Goal: Complete application form

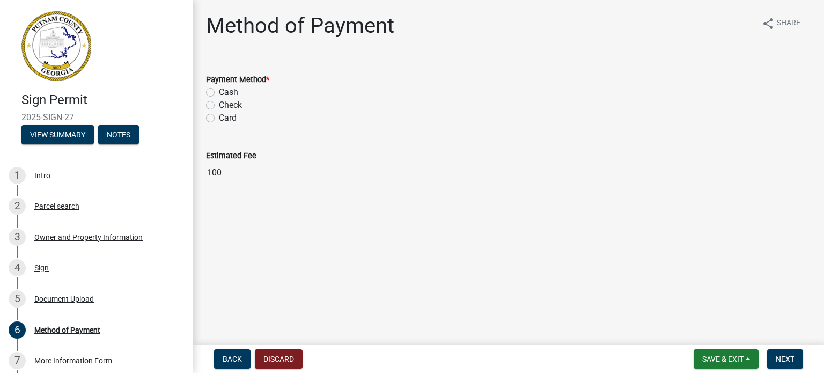
click at [219, 116] on label "Card" at bounding box center [228, 118] width 18 height 13
click at [219, 116] on input "Card" at bounding box center [222, 115] width 7 height 7
radio input "true"
click at [786, 356] on span "Next" at bounding box center [785, 359] width 19 height 9
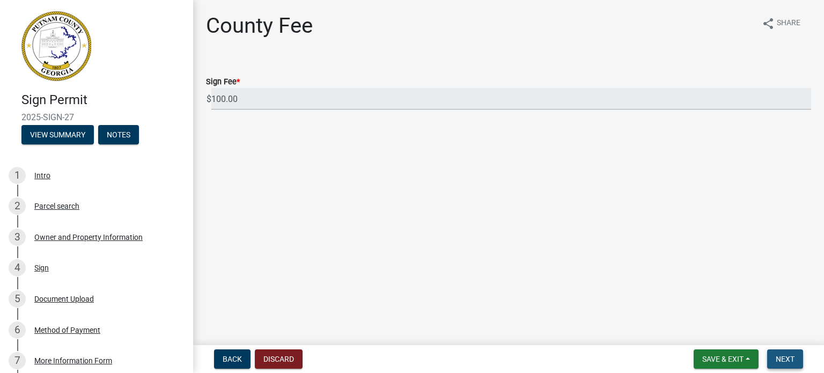
click at [793, 362] on span "Next" at bounding box center [785, 359] width 19 height 9
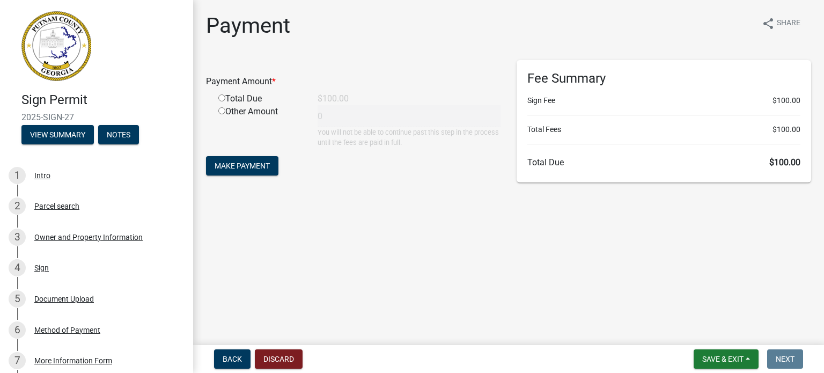
click at [221, 97] on input "radio" at bounding box center [221, 97] width 7 height 7
radio input "true"
type input "100"
click at [249, 159] on button "Make Payment" at bounding box center [242, 165] width 72 height 19
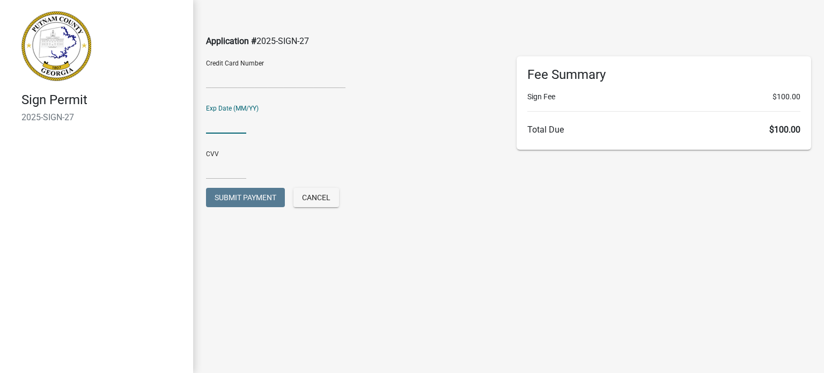
click at [206, 124] on input "text" at bounding box center [226, 123] width 40 height 22
type input "09/30"
click at [218, 172] on input "text" at bounding box center [226, 168] width 40 height 22
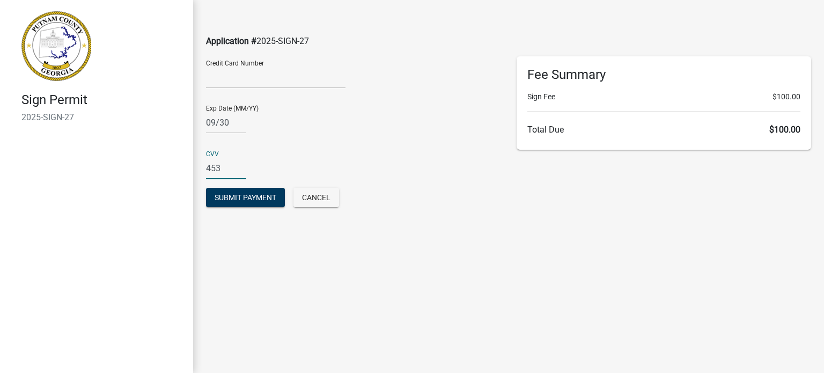
type input "453"
click at [401, 118] on div "Exp Date (MM/YY) 09/30" at bounding box center [353, 115] width 295 height 37
click at [245, 201] on span "Submit Payment" at bounding box center [246, 197] width 62 height 9
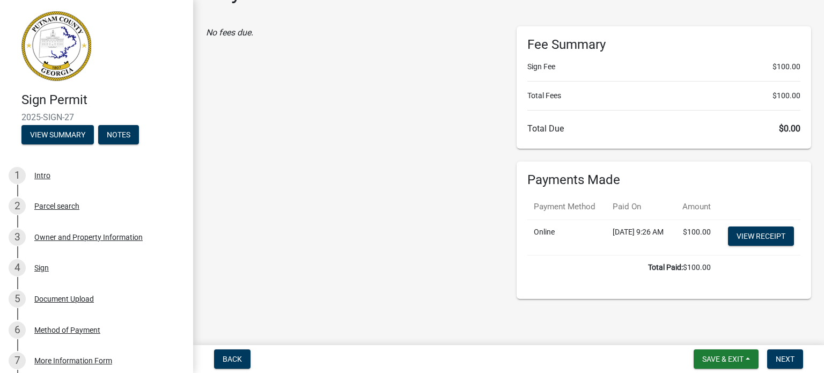
scroll to position [56, 0]
click at [783, 360] on span "Next" at bounding box center [785, 359] width 19 height 9
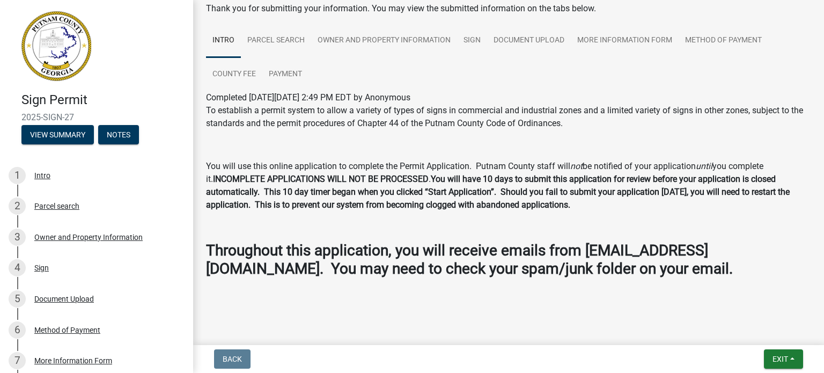
scroll to position [4, 0]
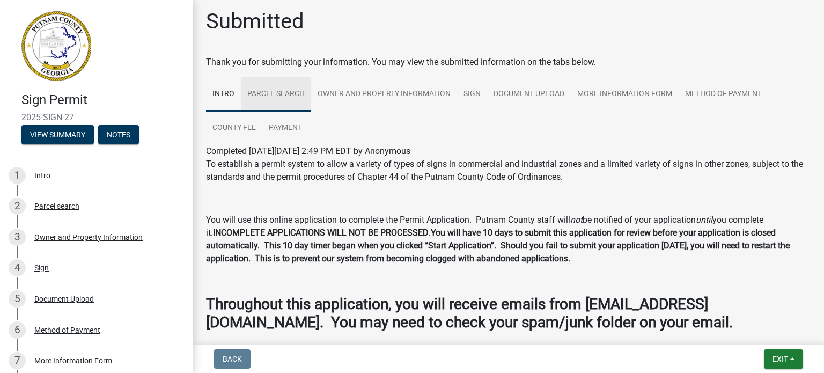
click at [280, 96] on link "Parcel search" at bounding box center [276, 94] width 70 height 34
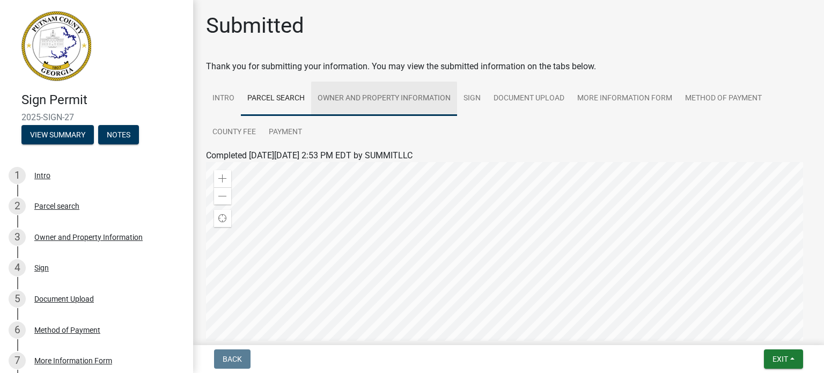
click at [341, 92] on link "Owner and Property Information" at bounding box center [384, 99] width 146 height 34
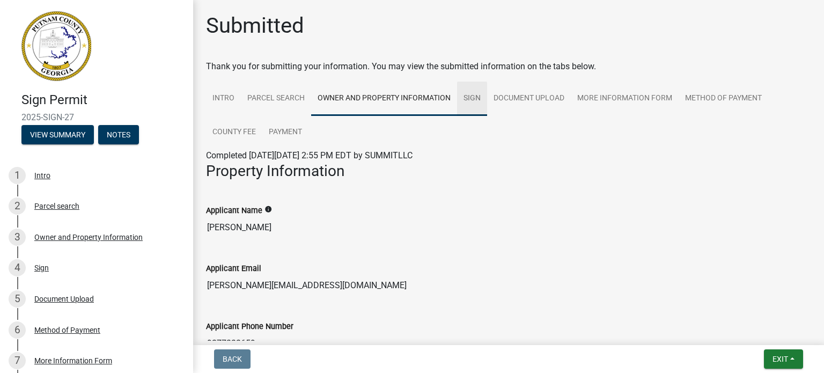
click at [478, 97] on link "Sign" at bounding box center [472, 99] width 30 height 34
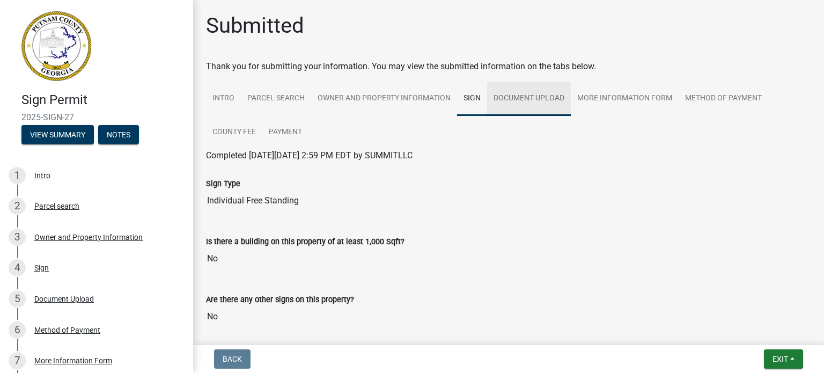
click at [528, 102] on link "Document Upload" at bounding box center [529, 99] width 84 height 34
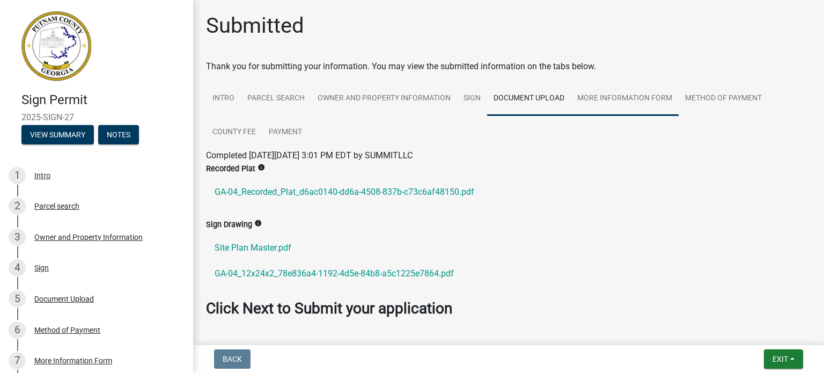
click at [611, 90] on link "More Information Form" at bounding box center [625, 99] width 108 height 34
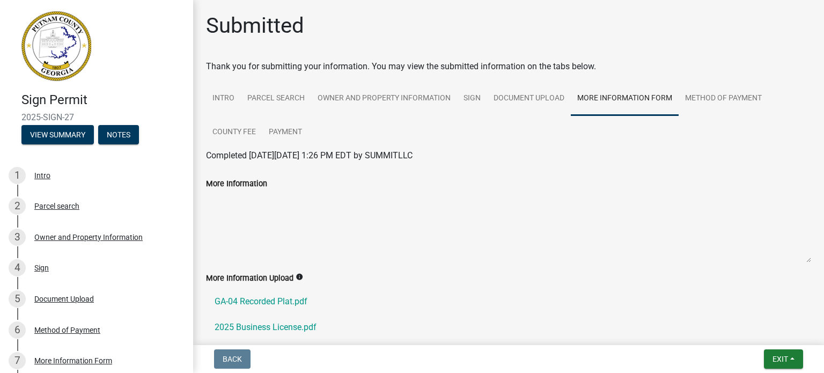
scroll to position [54, 0]
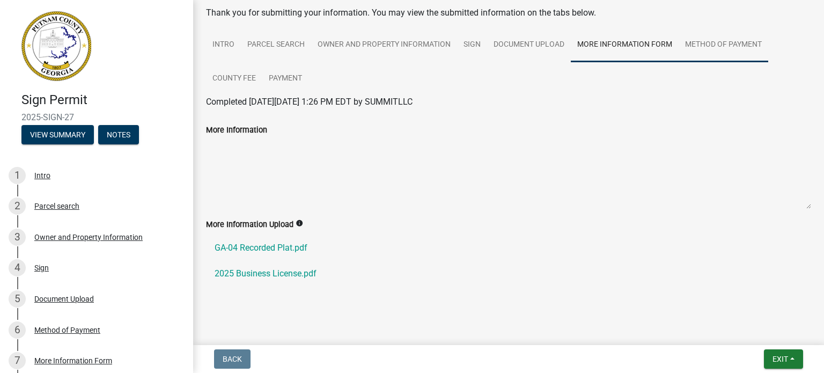
click at [731, 49] on link "Method of Payment" at bounding box center [724, 45] width 90 height 34
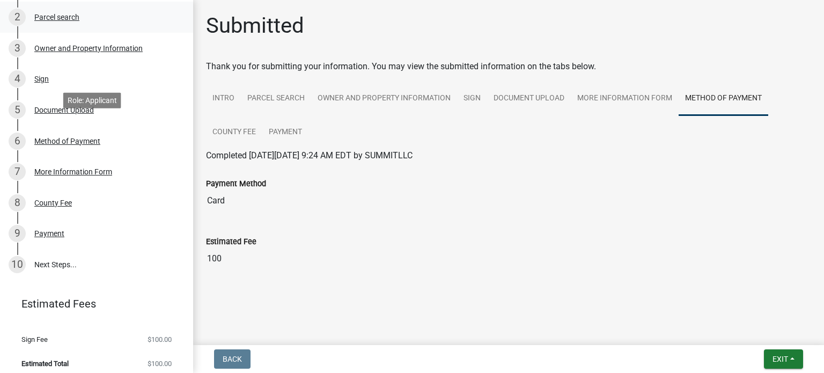
scroll to position [195, 0]
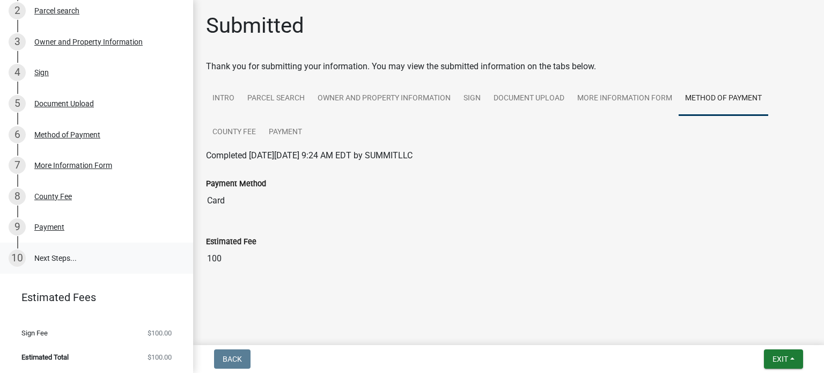
click at [52, 253] on link "10 Next Steps..." at bounding box center [96, 258] width 193 height 31
click at [791, 358] on button "Exit" at bounding box center [783, 358] width 39 height 19
click at [747, 336] on button "Save & Exit" at bounding box center [761, 331] width 86 height 26
